Goal: Task Accomplishment & Management: Complete application form

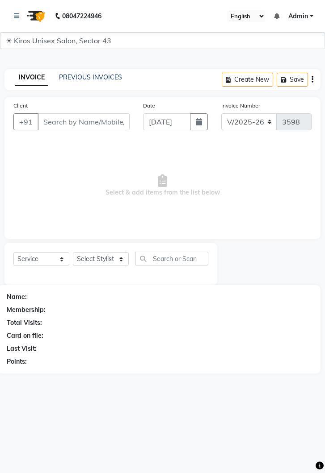
select select "5694"
select select "service"
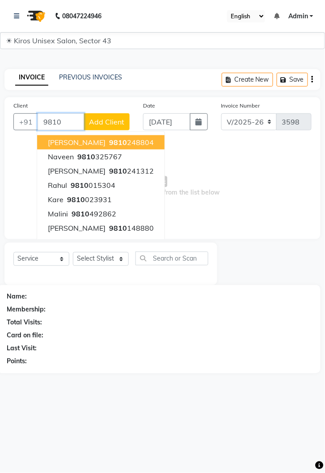
click at [61, 132] on ngb-typeahead-window "[PERSON_NAME] 9810 248804 Naveen 9810 325767 [PERSON_NAME] 9810 241312 Rahul 98…" at bounding box center [101, 206] width 128 height 151
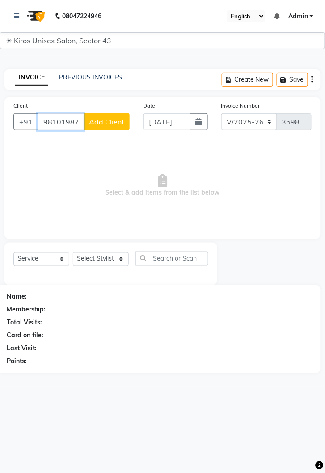
type input "9810198787"
click at [107, 122] on span "Add Client" at bounding box center [106, 121] width 35 height 9
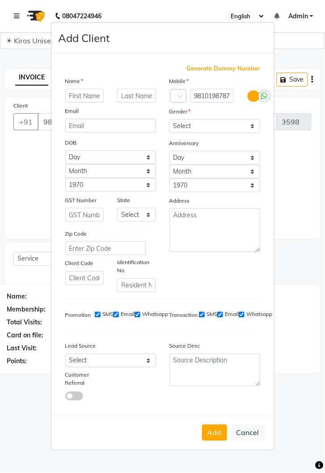
click at [82, 103] on input "text" at bounding box center [84, 96] width 39 height 14
type input "[PERSON_NAME]"
click at [253, 133] on select "Select [DEMOGRAPHIC_DATA] [DEMOGRAPHIC_DATA] Other Prefer Not To Say" at bounding box center [214, 126] width 91 height 14
select select "[DEMOGRAPHIC_DATA]"
click at [169, 133] on select "Select [DEMOGRAPHIC_DATA] [DEMOGRAPHIC_DATA] Other Prefer Not To Say" at bounding box center [214, 126] width 91 height 14
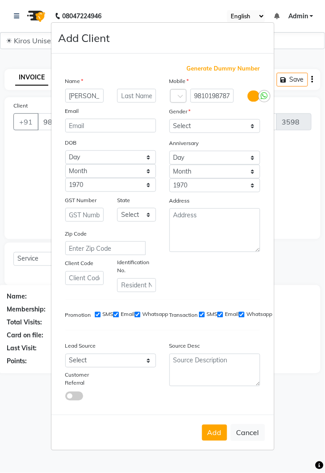
click at [215, 441] on button "Add" at bounding box center [214, 433] width 25 height 16
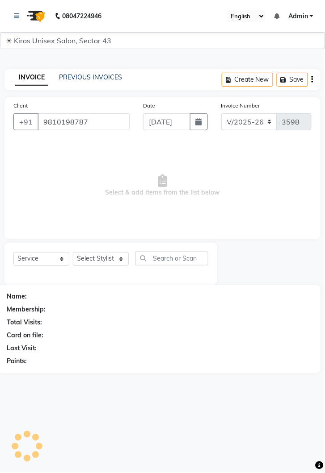
select select
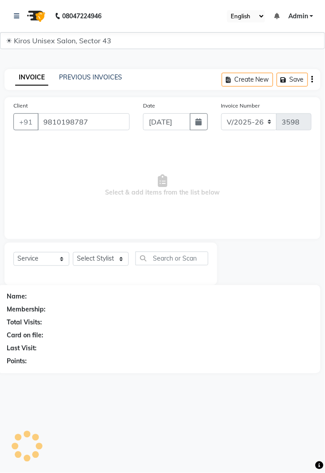
select select
checkbox input "false"
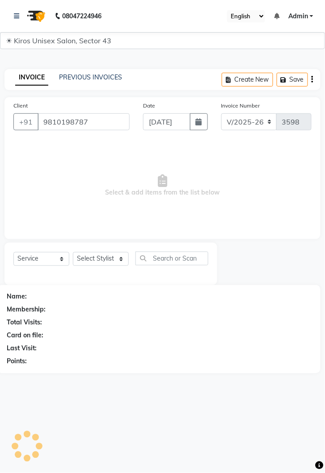
checkbox input "false"
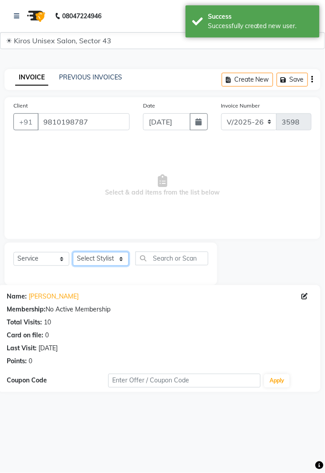
click at [121, 262] on select "Select Stylist [PERSON_NAME] [PERSON_NAME] Jeet Lalit Lamu [PERSON_NAME] [PERSO…" at bounding box center [101, 259] width 56 height 14
select select "69096"
click at [73, 252] on select "Select Stylist [PERSON_NAME] [PERSON_NAME] Jeet Lalit Lamu [PERSON_NAME] [PERSO…" at bounding box center [101, 259] width 56 height 14
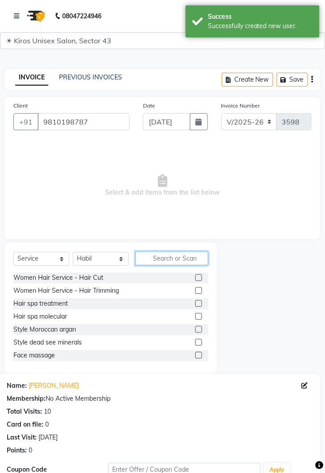
click at [181, 260] on input "text" at bounding box center [171, 259] width 73 height 14
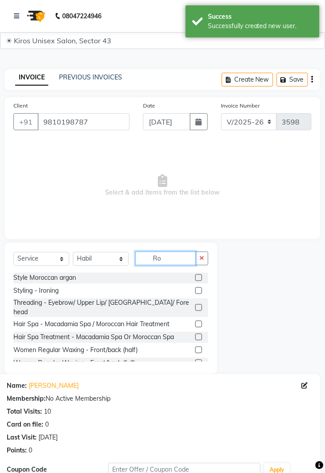
type input "R"
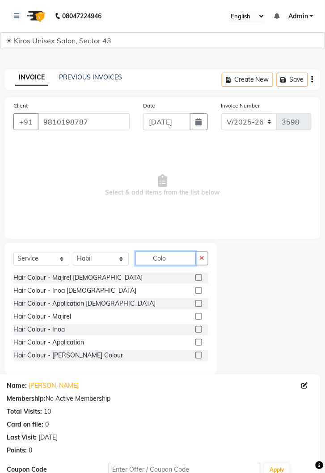
type input "Colo"
click at [199, 276] on label at bounding box center [198, 278] width 7 height 7
click at [199, 276] on input "checkbox" at bounding box center [198, 279] width 6 height 6
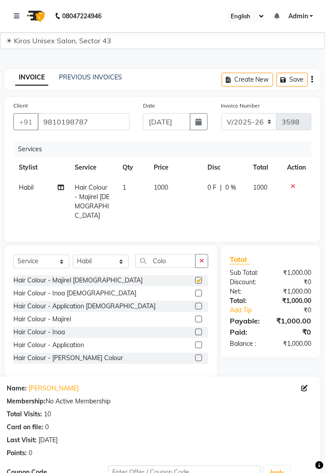
checkbox input "false"
click at [180, 255] on input "Colo" at bounding box center [165, 262] width 60 height 14
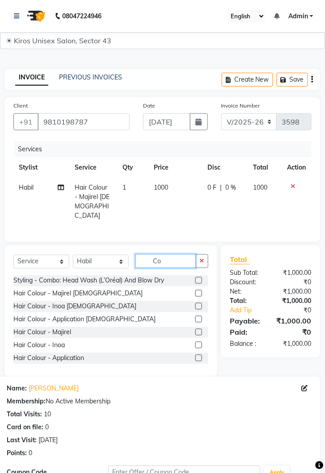
type input "C"
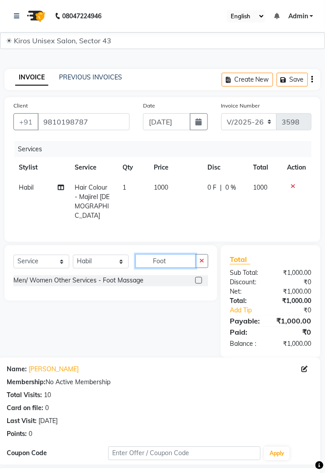
type input "Foot"
click at [196, 277] on label at bounding box center [198, 280] width 7 height 7
click at [196, 278] on input "checkbox" at bounding box center [198, 281] width 6 height 6
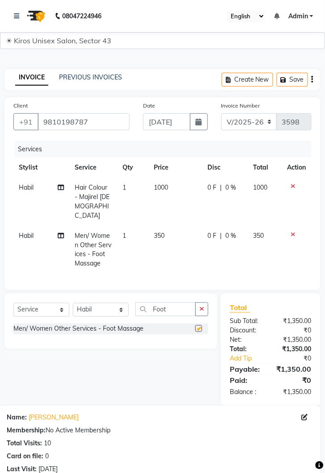
checkbox input "false"
click at [168, 226] on td "350" at bounding box center [176, 250] width 54 height 48
select select "69096"
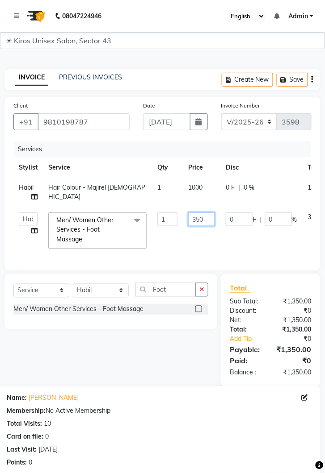
click at [207, 217] on input "350" at bounding box center [201, 220] width 27 height 14
type input "3"
type input "400"
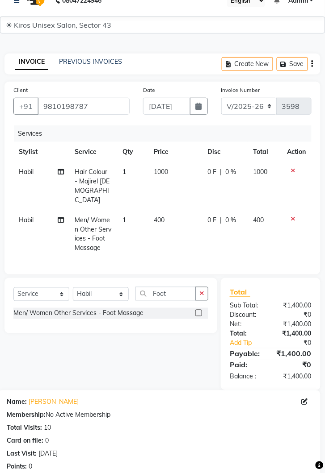
scroll to position [127, 0]
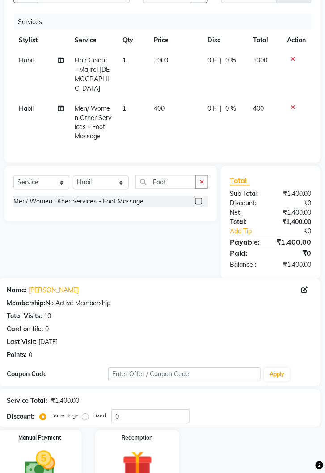
click at [55, 450] on img at bounding box center [40, 465] width 50 height 35
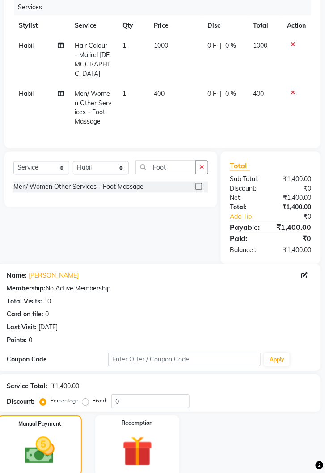
scroll to position [197, 0]
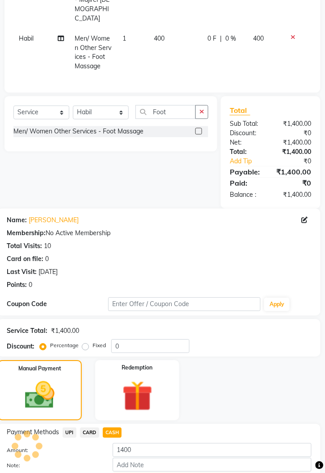
click at [205, 473] on button "Add Payment" at bounding box center [212, 481] width 199 height 14
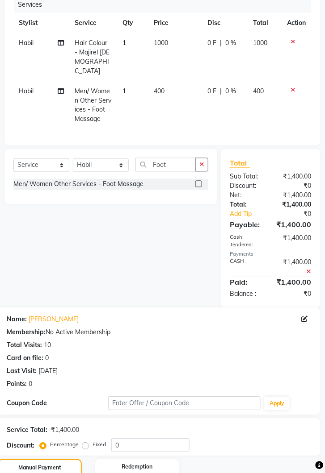
scroll to position [0, 0]
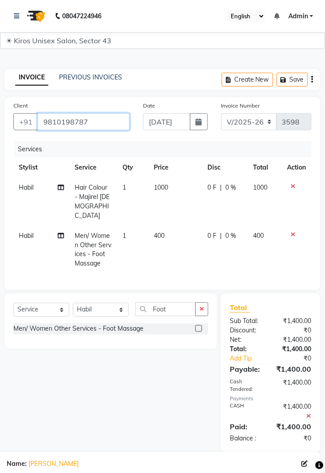
click at [94, 125] on input "9810198787" at bounding box center [84, 121] width 92 height 17
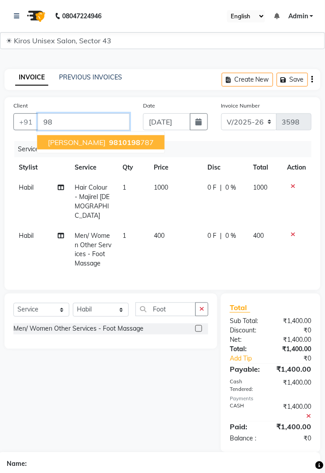
type input "9"
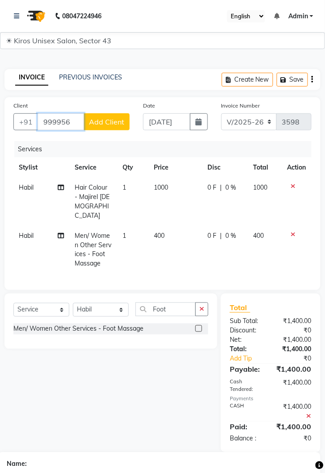
click at [79, 124] on input "999956" at bounding box center [61, 121] width 46 height 17
click at [75, 123] on input "999956" at bounding box center [61, 121] width 46 height 17
click at [92, 79] on link "PREVIOUS INVOICES" at bounding box center [90, 77] width 63 height 8
click at [18, 16] on icon at bounding box center [16, 16] width 5 height 6
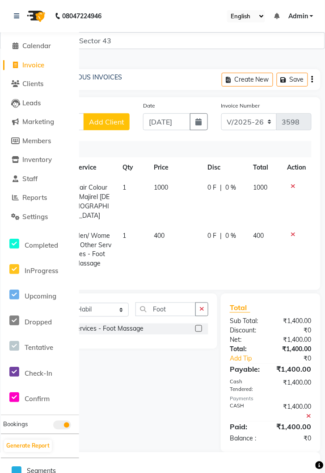
click at [46, 64] on link "Invoice" at bounding box center [40, 65] width 74 height 10
click at [14, 9] on link at bounding box center [18, 16] width 9 height 25
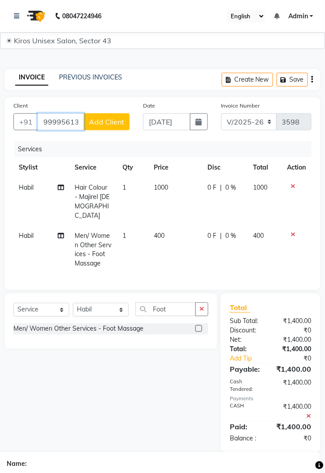
click at [72, 119] on input "9999561351" at bounding box center [61, 121] width 46 height 17
click at [78, 120] on input "9999561351" at bounding box center [61, 121] width 46 height 17
click at [78, 119] on input "51" at bounding box center [84, 121] width 92 height 17
type input "5"
type input "9"
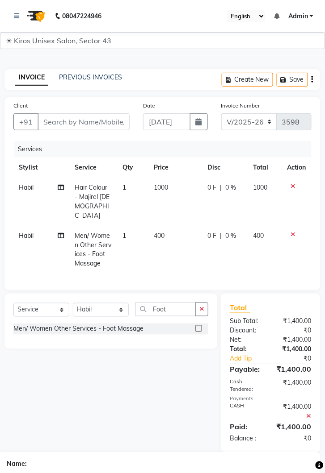
click at [294, 187] on icon at bounding box center [293, 186] width 5 height 6
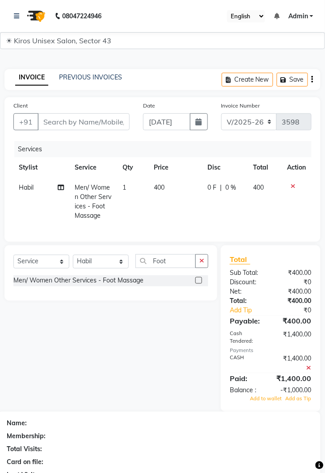
click at [293, 186] on icon at bounding box center [293, 186] width 5 height 6
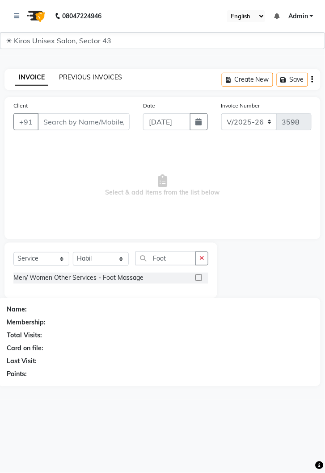
click at [84, 79] on link "PREVIOUS INVOICES" at bounding box center [90, 77] width 63 height 8
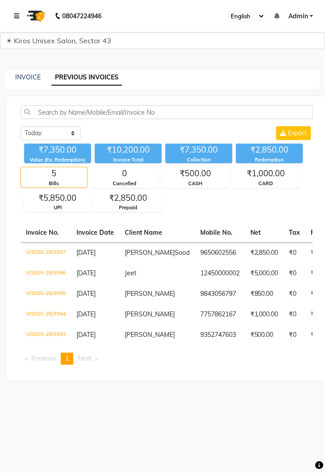
click at [18, 18] on icon at bounding box center [16, 16] width 5 height 6
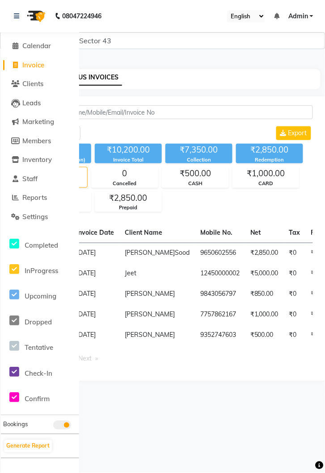
click at [39, 63] on span "Invoice" at bounding box center [33, 65] width 22 height 8
select select "service"
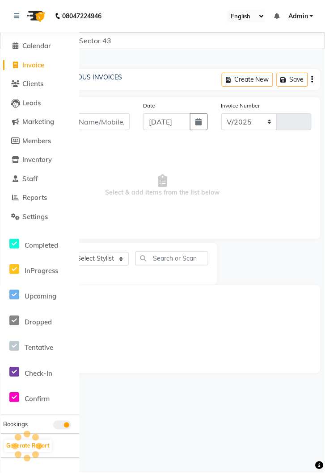
select select "5694"
type input "3598"
click at [17, 62] on icon at bounding box center [15, 65] width 5 height 7
select select "service"
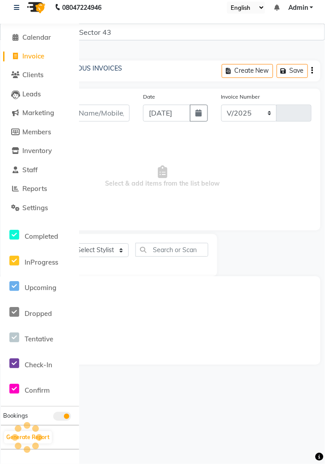
select select "5694"
type input "3598"
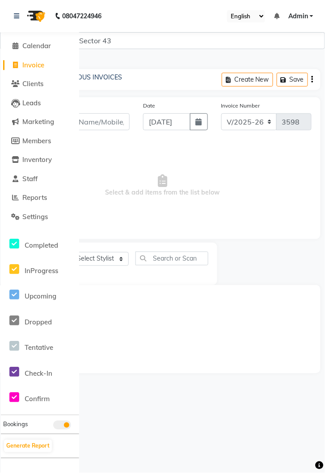
click at [29, 68] on span "Invoice" at bounding box center [33, 65] width 22 height 8
select select "service"
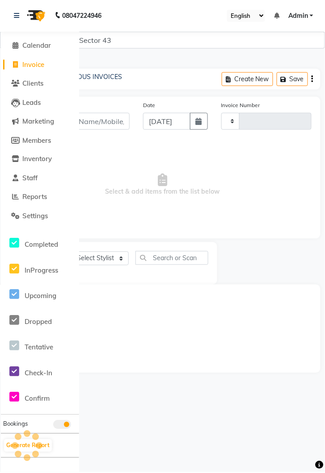
type input "3598"
select select "5694"
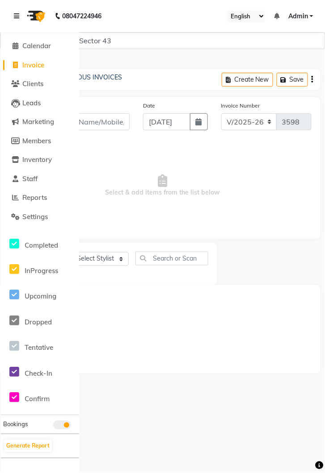
click at [18, 12] on link at bounding box center [18, 16] width 9 height 25
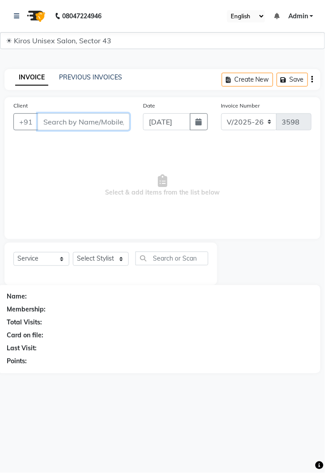
click at [70, 124] on input "Client" at bounding box center [84, 121] width 92 height 17
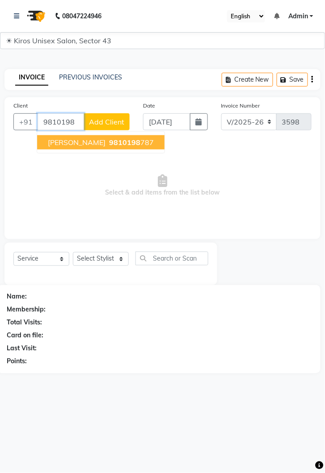
click at [109, 141] on span "9810198" at bounding box center [124, 142] width 31 height 9
type input "9810198787"
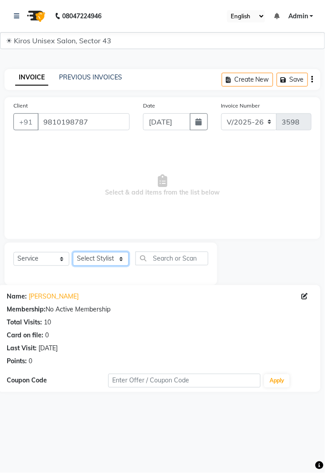
click at [118, 262] on select "Select Stylist [PERSON_NAME] [PERSON_NAME] Jeet Lalit Lamu [PERSON_NAME] [PERSO…" at bounding box center [101, 259] width 56 height 14
select select "69096"
click at [73, 252] on select "Select Stylist [PERSON_NAME] [PERSON_NAME] Jeet Lalit Lamu [PERSON_NAME] [PERSO…" at bounding box center [101, 259] width 56 height 14
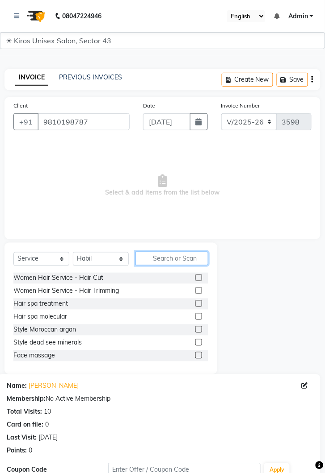
click at [172, 258] on input "text" at bounding box center [171, 259] width 73 height 14
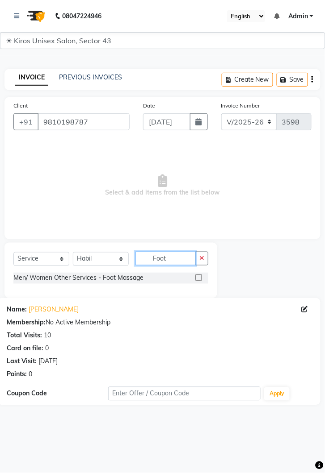
type input "Foot"
click at [153, 279] on div "Men/ Women Other Services - Foot Massage" at bounding box center [110, 278] width 195 height 11
click at [198, 277] on label at bounding box center [198, 278] width 7 height 7
click at [198, 277] on input "checkbox" at bounding box center [198, 279] width 6 height 6
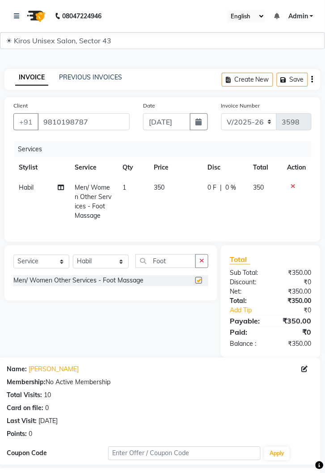
checkbox input "false"
click at [172, 188] on td "350" at bounding box center [176, 202] width 54 height 48
select select "69096"
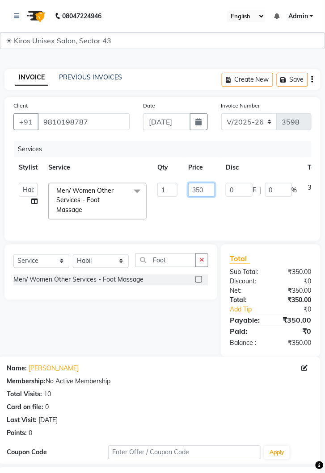
click at [207, 190] on input "350" at bounding box center [201, 190] width 27 height 14
type input "3"
type input "400"
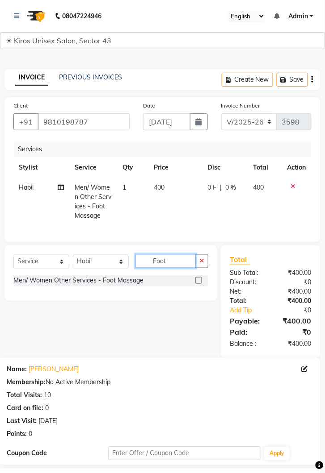
click at [179, 264] on input "Foot" at bounding box center [165, 262] width 60 height 14
type input "F"
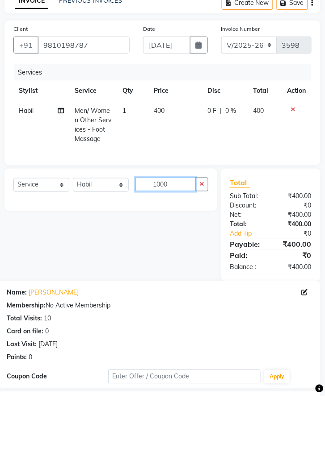
click at [179, 265] on input "1000" at bounding box center [165, 262] width 60 height 14
type input "1"
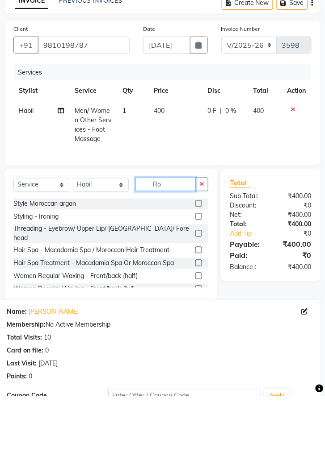
type input "R"
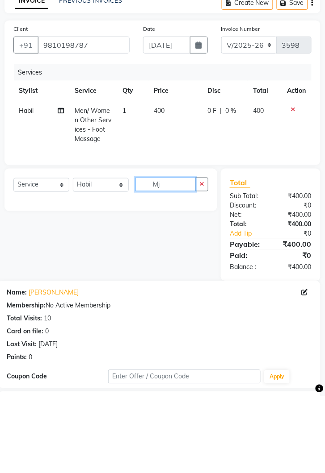
type input "M"
type input "R"
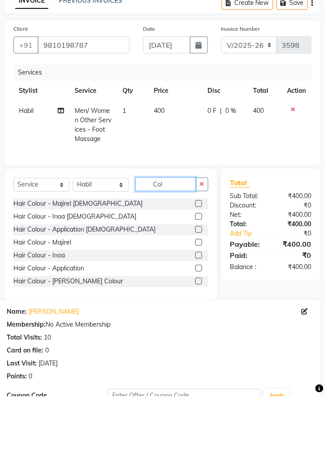
type input "Col"
click at [199, 278] on label at bounding box center [198, 280] width 7 height 7
click at [199, 278] on input "checkbox" at bounding box center [198, 281] width 6 height 6
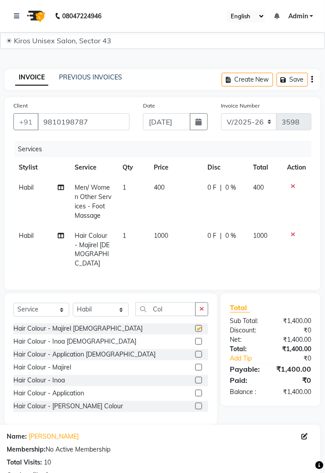
checkbox input "false"
click at [171, 236] on td "1000" at bounding box center [176, 250] width 54 height 48
select select "69096"
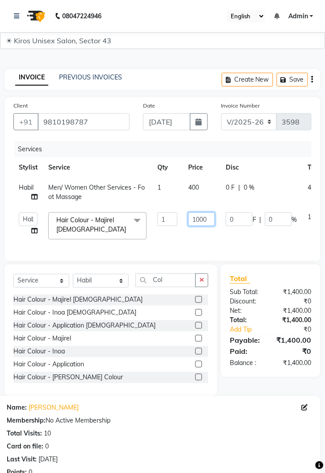
click at [204, 217] on input "1000" at bounding box center [201, 220] width 27 height 14
click at [209, 216] on input "1000" at bounding box center [201, 220] width 27 height 14
type input "1000"
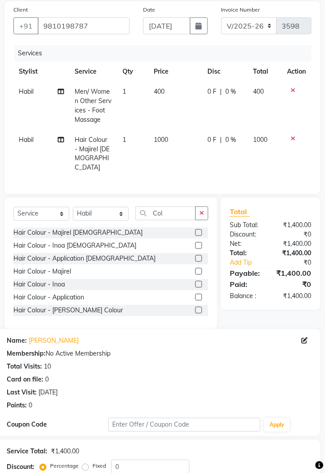
scroll to position [147, 0]
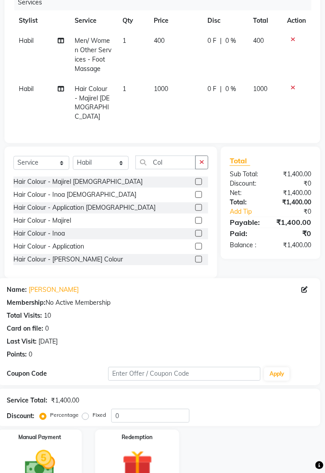
click at [69, 452] on div "Manual Payment" at bounding box center [40, 460] width 84 height 60
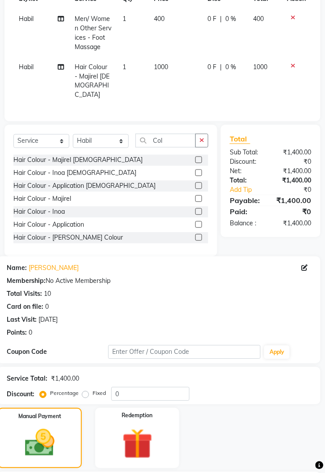
scroll to position [204, 0]
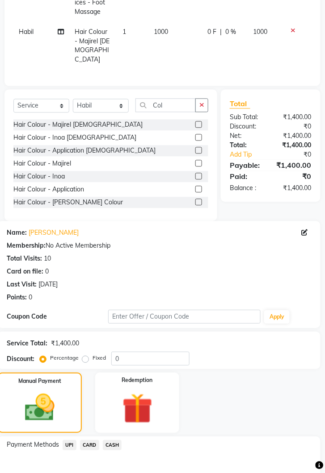
click at [114, 441] on span "CASH" at bounding box center [112, 446] width 19 height 10
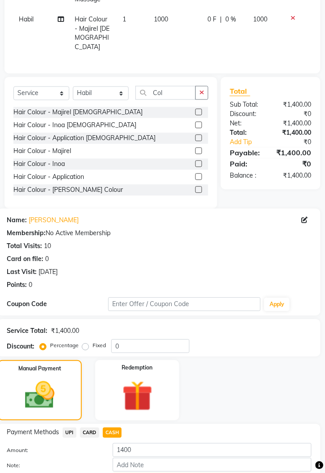
click at [214, 473] on button "Add Payment" at bounding box center [212, 481] width 199 height 14
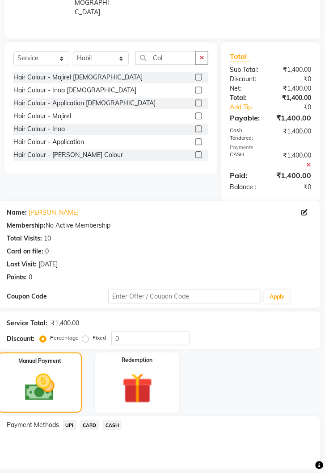
scroll to position [281, 0]
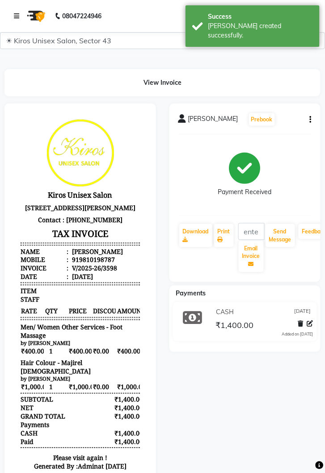
click at [21, 13] on link at bounding box center [18, 16] width 9 height 25
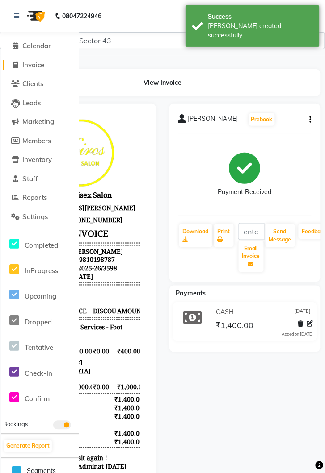
click at [40, 67] on span "Invoice" at bounding box center [33, 65] width 22 height 8
select select "service"
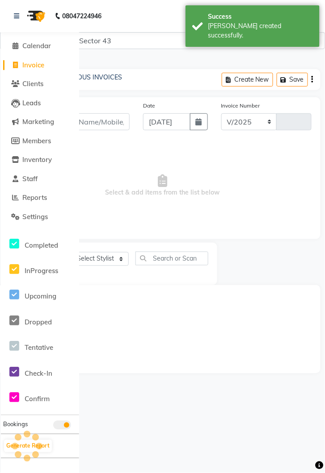
select select "5694"
type input "3599"
click at [27, 65] on span "Invoice" at bounding box center [33, 65] width 22 height 8
select select "5694"
select select "service"
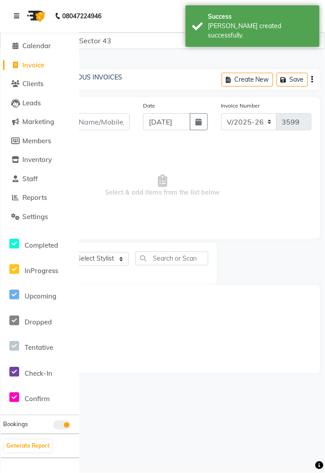
click at [22, 16] on link at bounding box center [18, 16] width 9 height 25
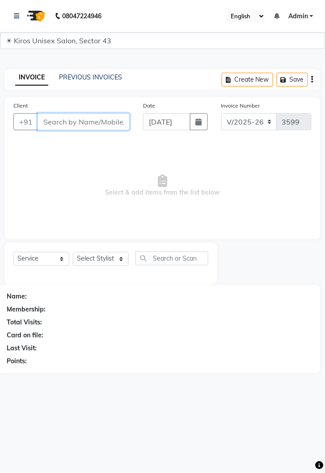
click at [83, 120] on input "Client" at bounding box center [84, 121] width 92 height 17
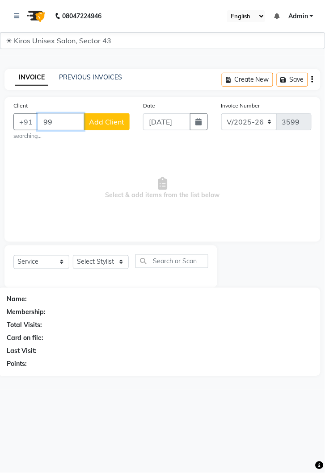
type input "9"
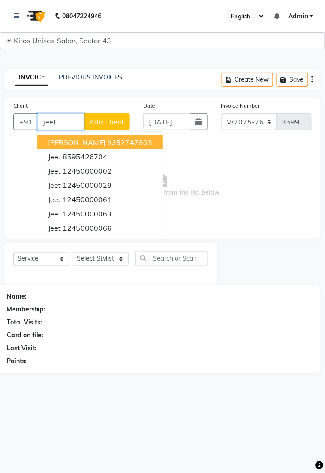
click at [105, 186] on ngb-highlight "12450000029" at bounding box center [87, 185] width 49 height 9
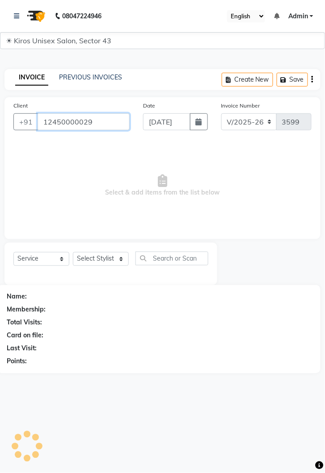
type input "12450000029"
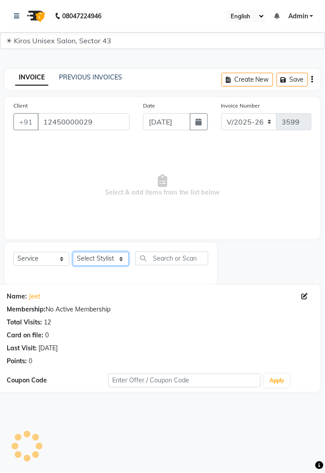
click at [121, 264] on select "Select Stylist [PERSON_NAME] [PERSON_NAME] Jeet Lalit Lamu [PERSON_NAME] [PERSO…" at bounding box center [101, 259] width 56 height 14
select select "90703"
click at [73, 252] on select "Select Stylist [PERSON_NAME] [PERSON_NAME] Jeet Lalit Lamu [PERSON_NAME] [PERSO…" at bounding box center [101, 259] width 56 height 14
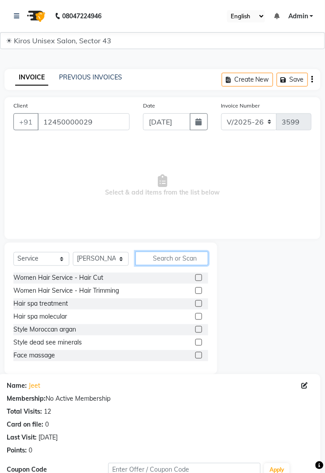
click at [164, 258] on input "text" at bounding box center [171, 259] width 73 height 14
type input "C"
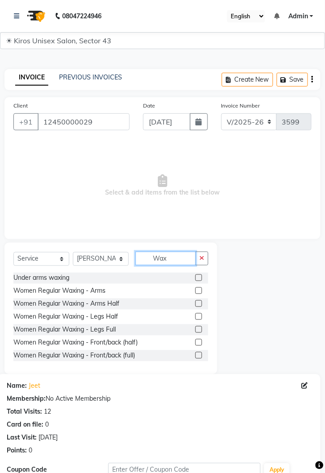
type input "Wax"
click at [198, 277] on label at bounding box center [198, 278] width 7 height 7
click at [198, 277] on input "checkbox" at bounding box center [198, 279] width 6 height 6
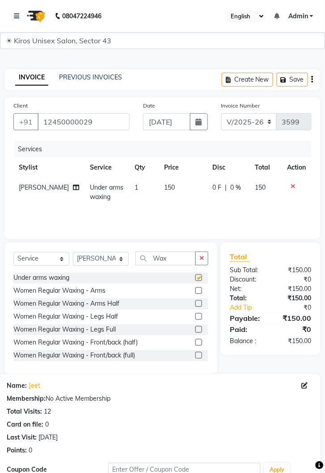
checkbox input "false"
click at [172, 188] on td "150" at bounding box center [183, 192] width 48 height 29
select select "90703"
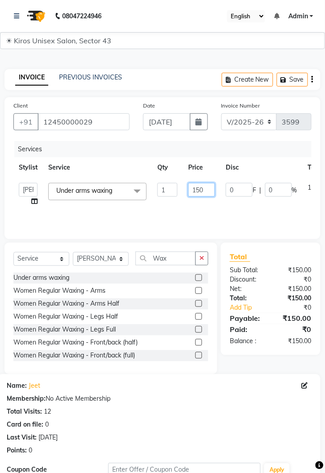
click at [209, 189] on input "150" at bounding box center [201, 190] width 27 height 14
type input "1"
type input "300"
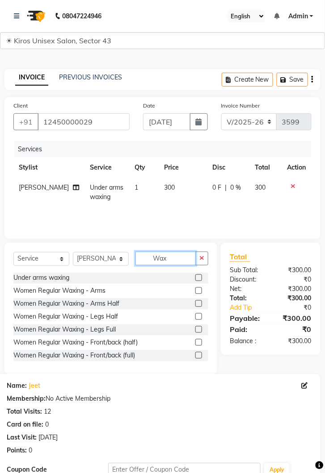
click at [183, 257] on input "Wax" at bounding box center [165, 259] width 60 height 14
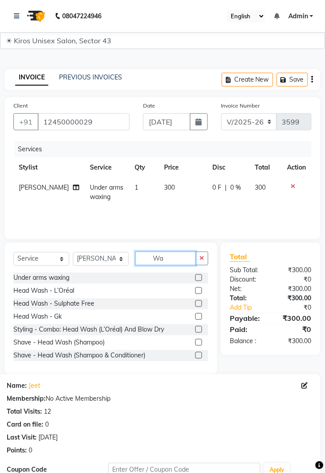
type input "W"
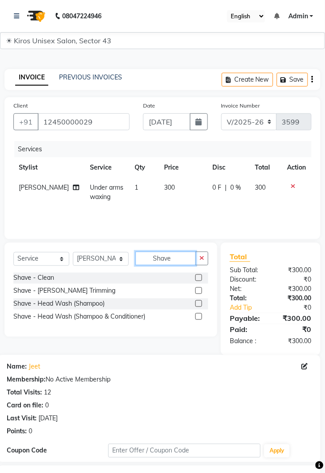
type input "Shave"
click at [198, 277] on label at bounding box center [198, 278] width 7 height 7
click at [198, 277] on input "checkbox" at bounding box center [198, 279] width 6 height 6
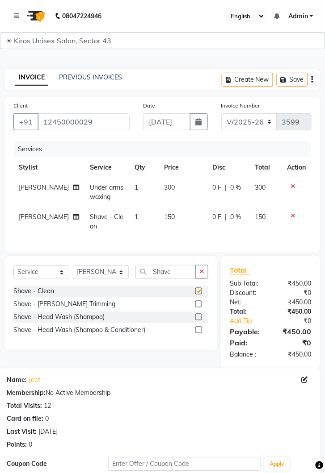
checkbox input "false"
click at [122, 272] on select "Select Stylist [PERSON_NAME] [PERSON_NAME] Jeet Lalit Lamu [PERSON_NAME] [PERSO…" at bounding box center [101, 273] width 56 height 14
select select "39650"
click at [73, 266] on select "Select Stylist [PERSON_NAME] [PERSON_NAME] Jeet Lalit Lamu [PERSON_NAME] [PERSO…" at bounding box center [101, 273] width 56 height 14
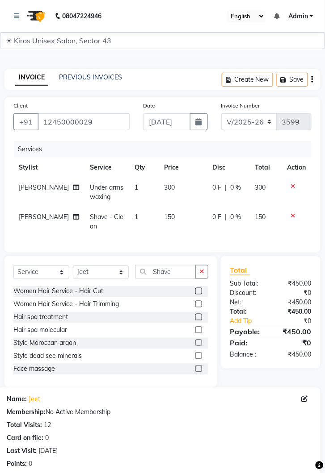
click at [167, 184] on td "300" at bounding box center [183, 192] width 48 height 29
select select "90703"
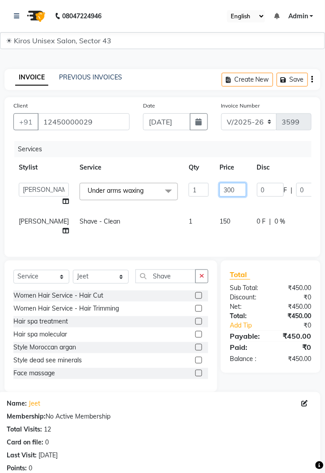
click at [219, 188] on input "300" at bounding box center [232, 190] width 27 height 14
type input "3"
type input "250"
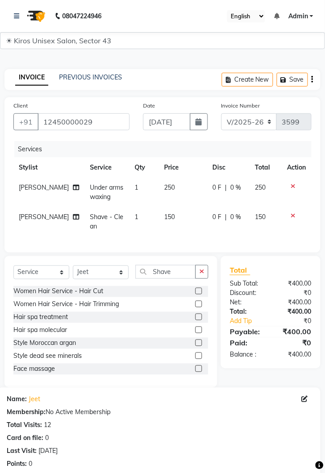
click at [164, 217] on span "150" at bounding box center [169, 217] width 11 height 8
select select "90703"
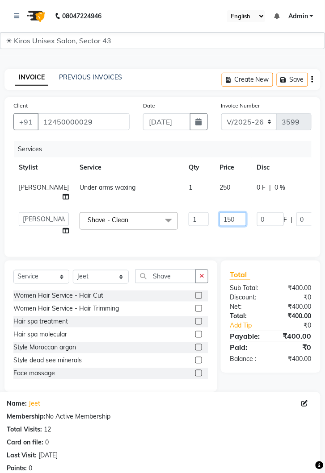
click at [219, 222] on input "150" at bounding box center [232, 220] width 27 height 14
type input "1"
type input "200"
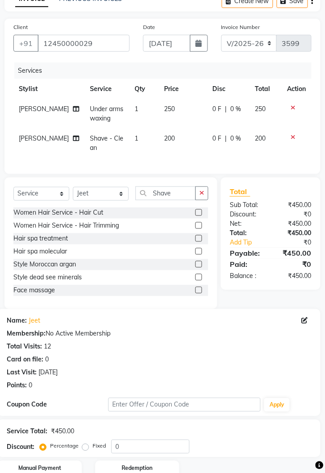
scroll to position [119, 0]
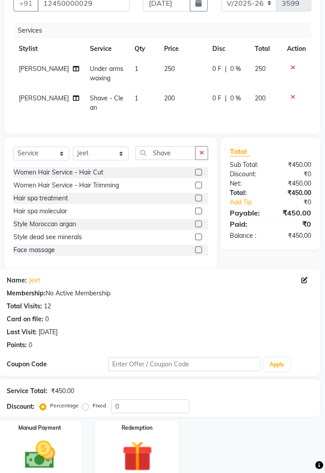
click at [52, 450] on img at bounding box center [40, 455] width 50 height 35
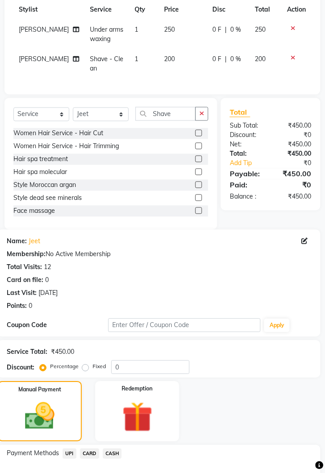
scroll to position [159, 0]
click at [120, 455] on span "CASH" at bounding box center [112, 454] width 19 height 10
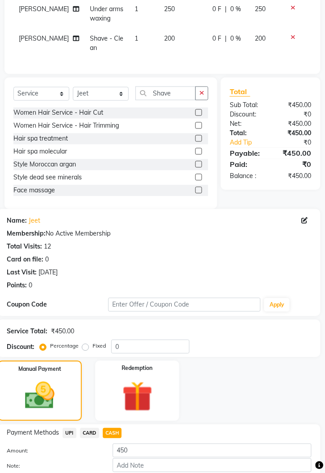
scroll to position [188, 0]
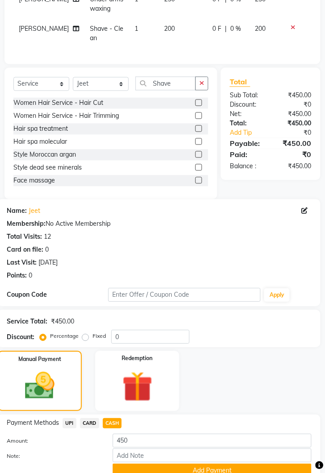
click at [222, 473] on button "Add Payment" at bounding box center [212, 471] width 199 height 14
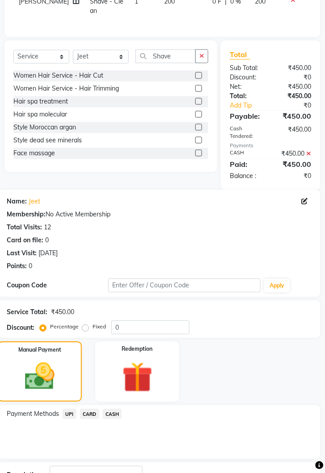
scroll to position [244, 0]
